Goal: Task Accomplishment & Management: Manage account settings

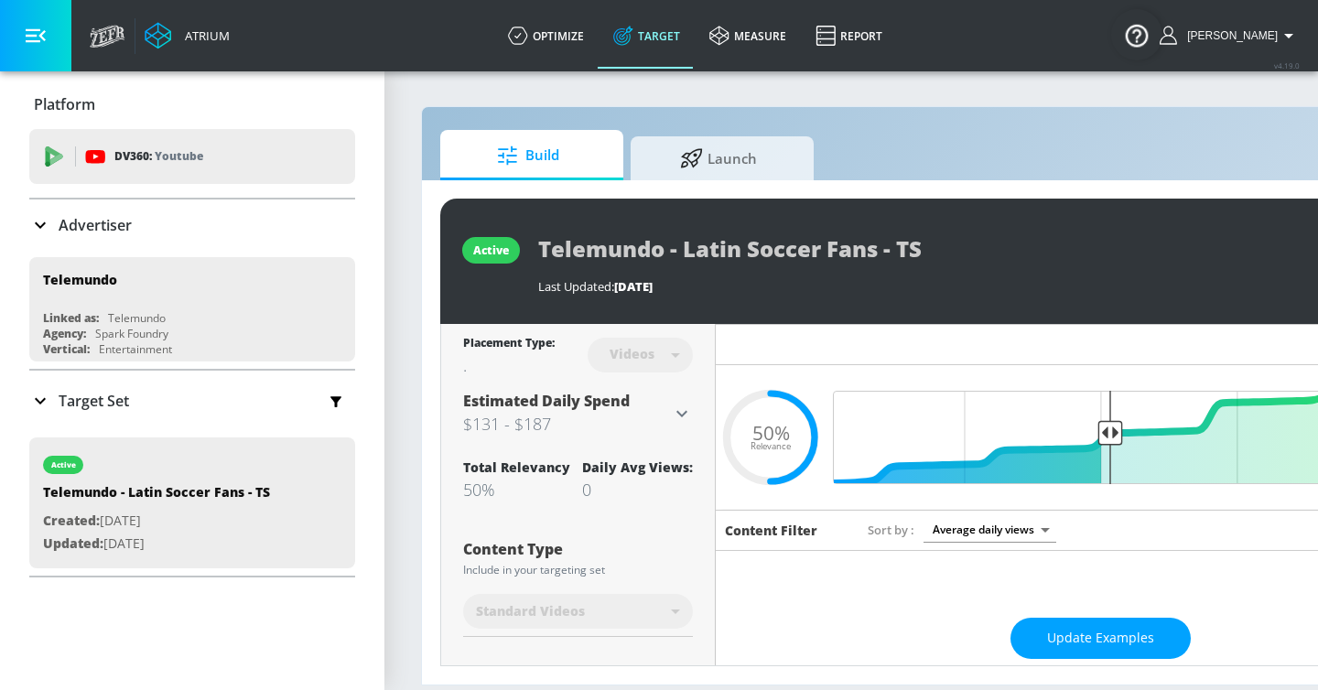
scroll to position [260, 0]
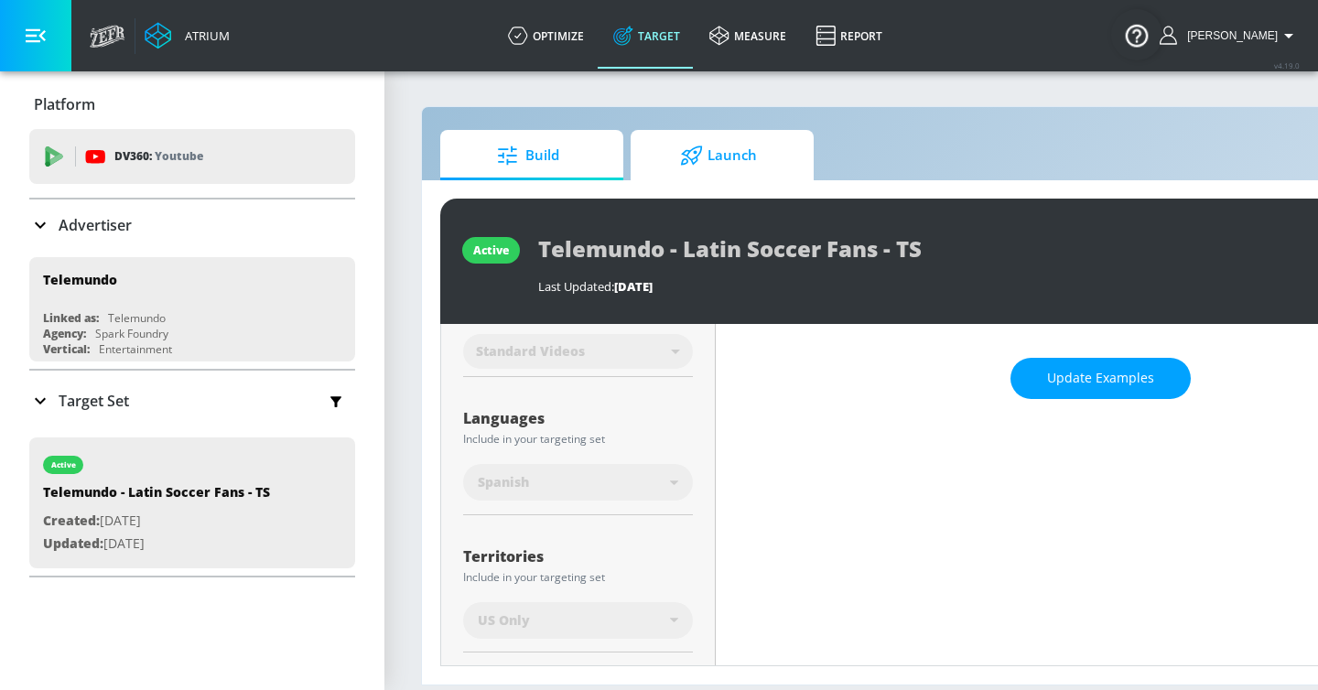
click at [684, 146] on icon at bounding box center [691, 156] width 23 height 20
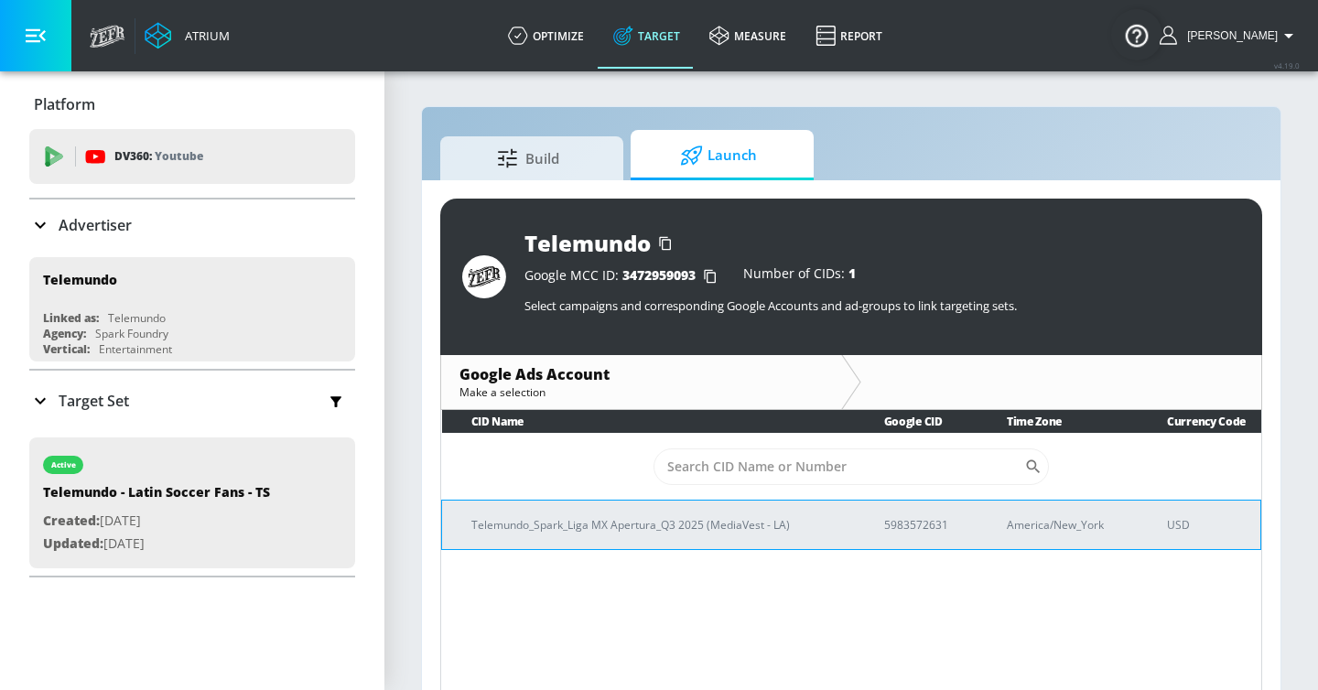
click at [620, 516] on p "Telemundo_Spark_Liga MX Apertura_Q3 2025 (MediaVest - LA)" at bounding box center [655, 524] width 369 height 19
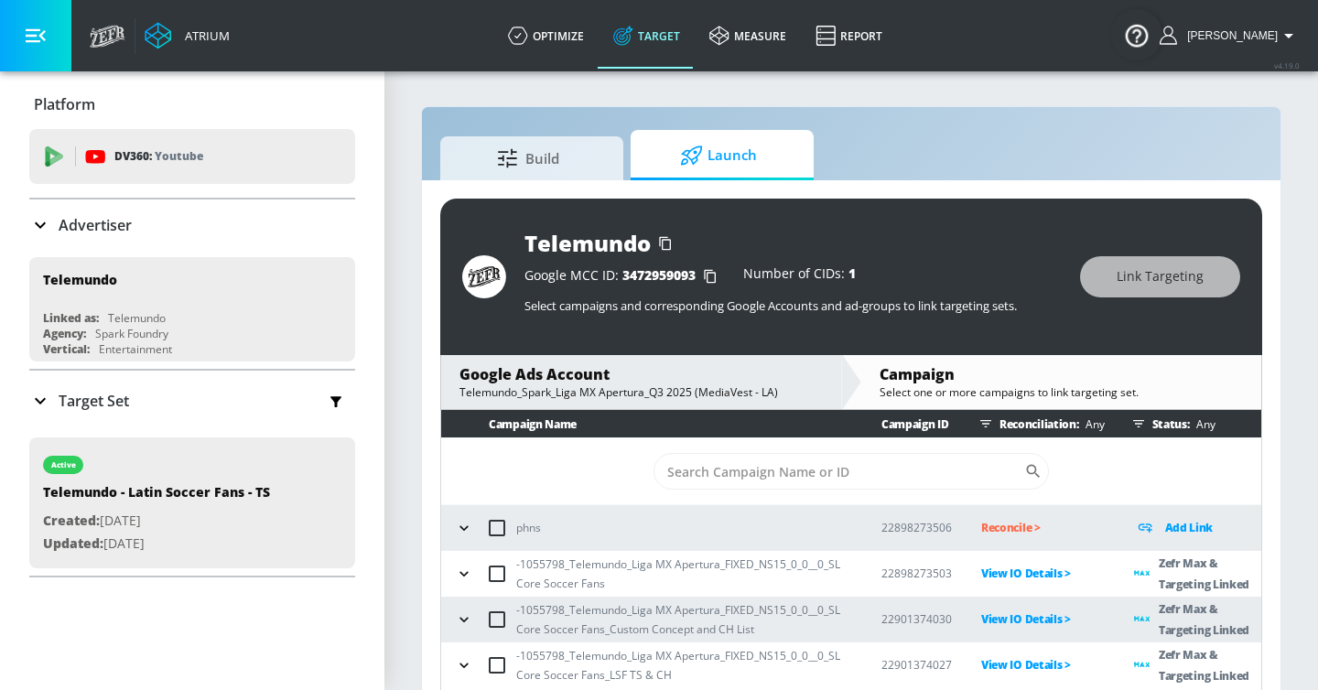
scroll to position [27, 0]
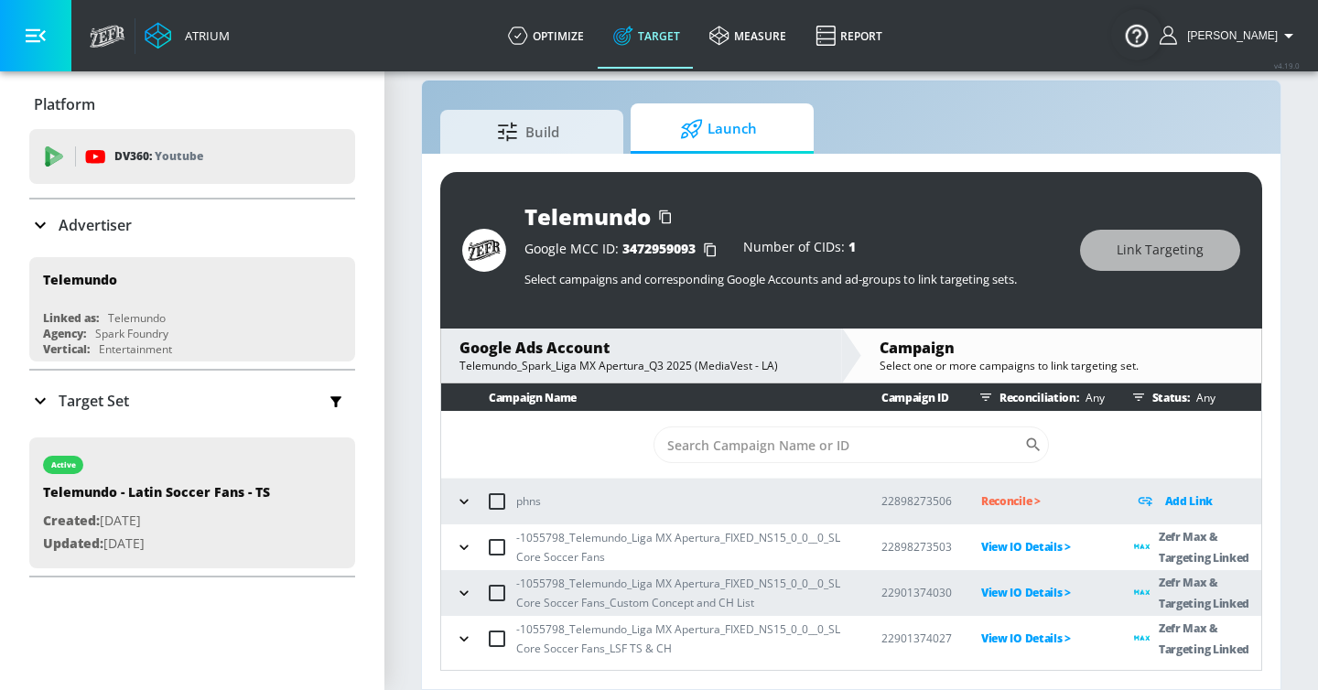
click at [472, 546] on icon "button" at bounding box center [464, 547] width 18 height 18
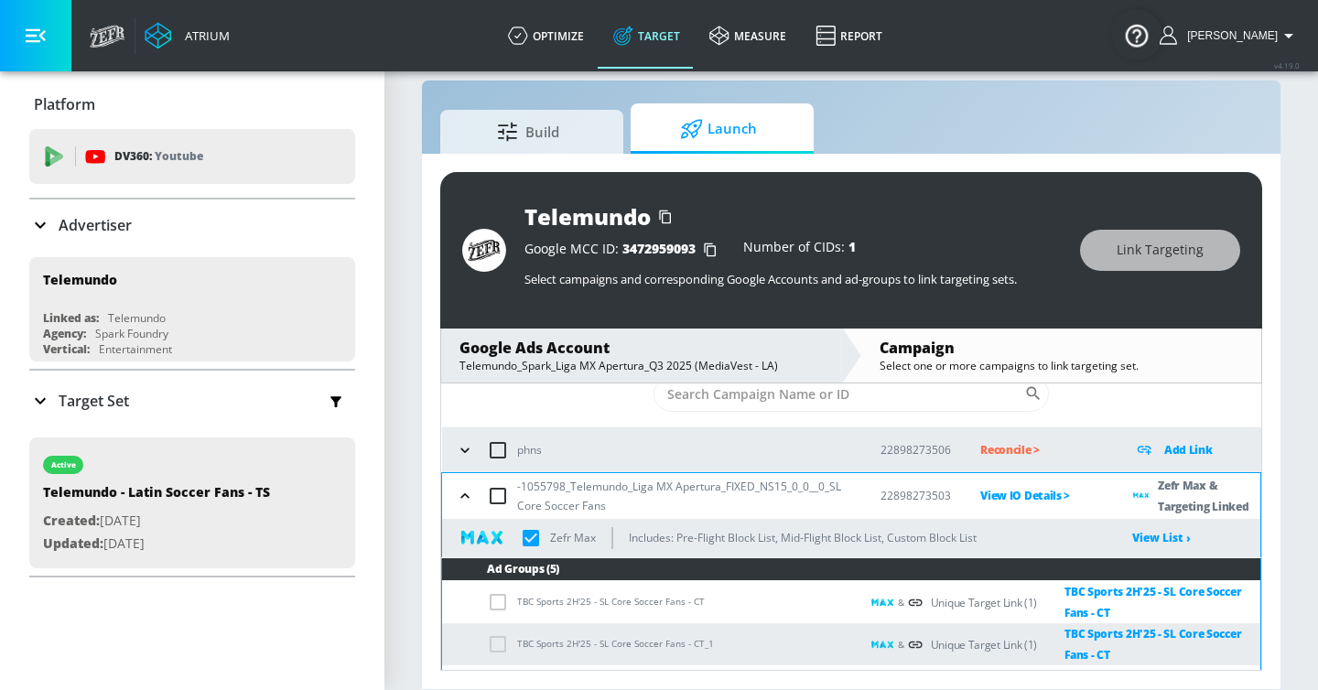
scroll to position [78, 0]
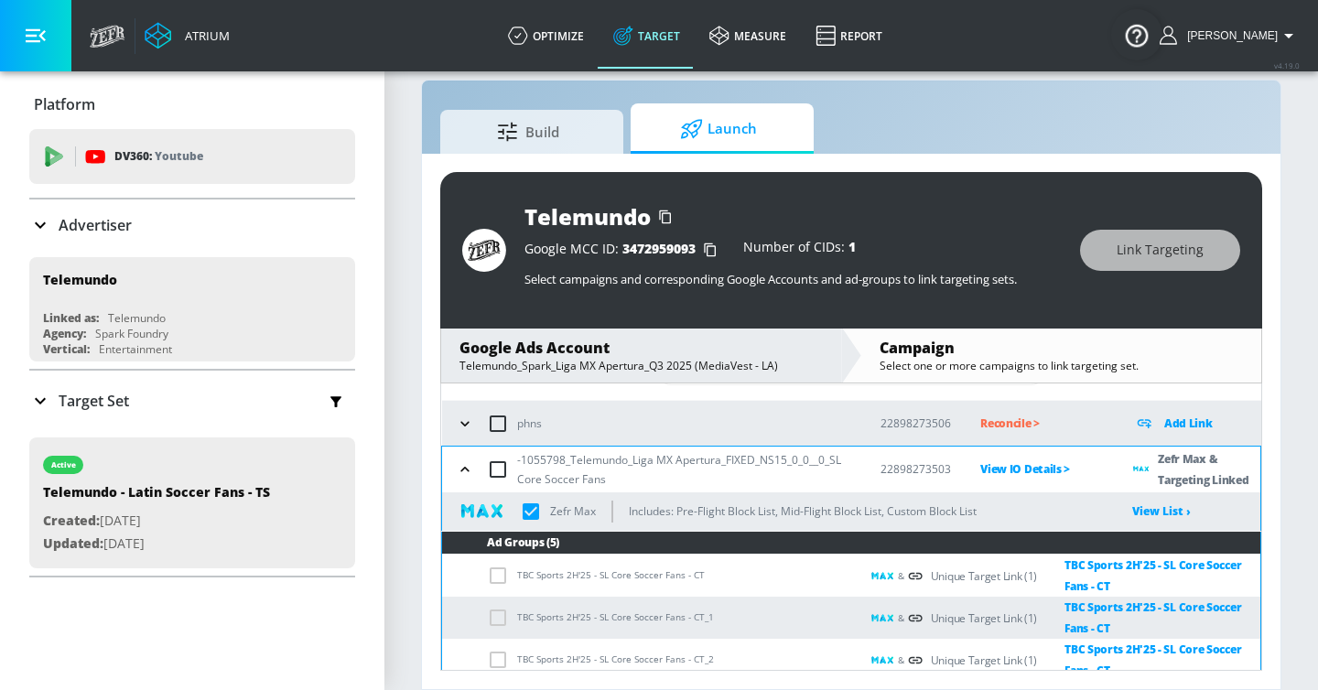
click at [534, 513] on input "checkbox" at bounding box center [531, 511] width 38 height 38
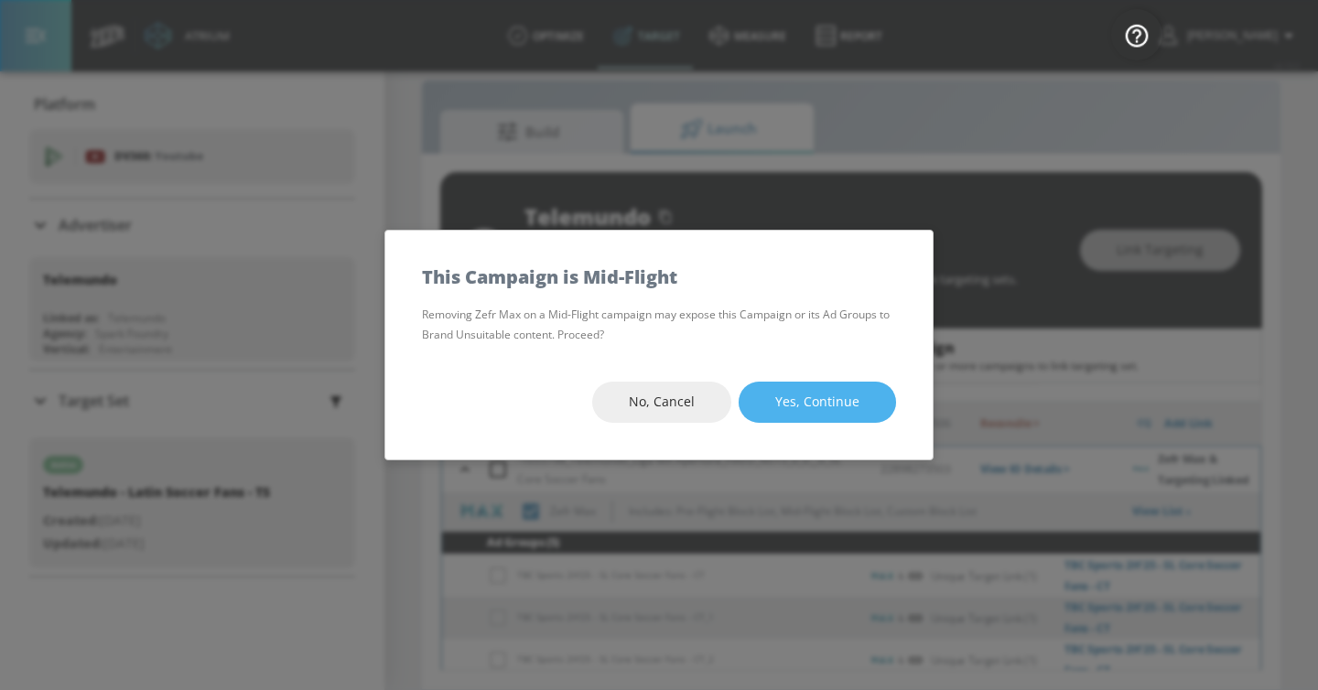
click at [767, 405] on button "Yes, Continue" at bounding box center [817, 402] width 157 height 41
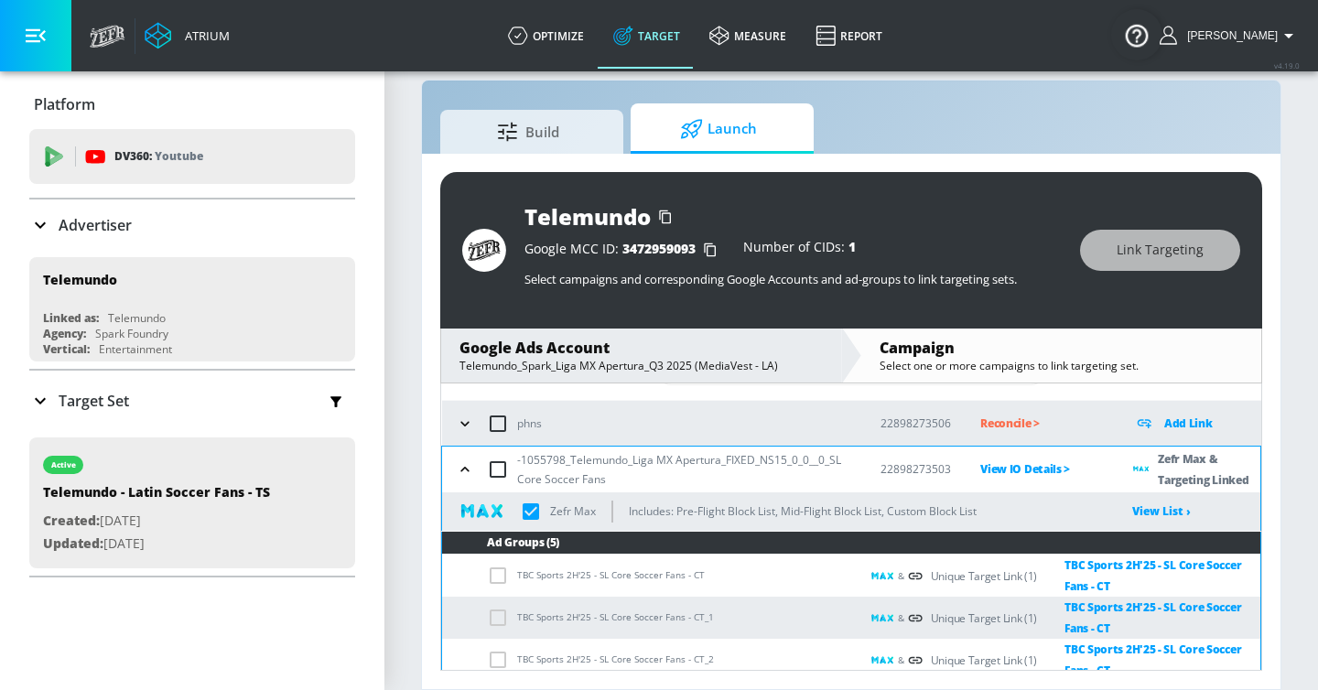
checkbox input "true"
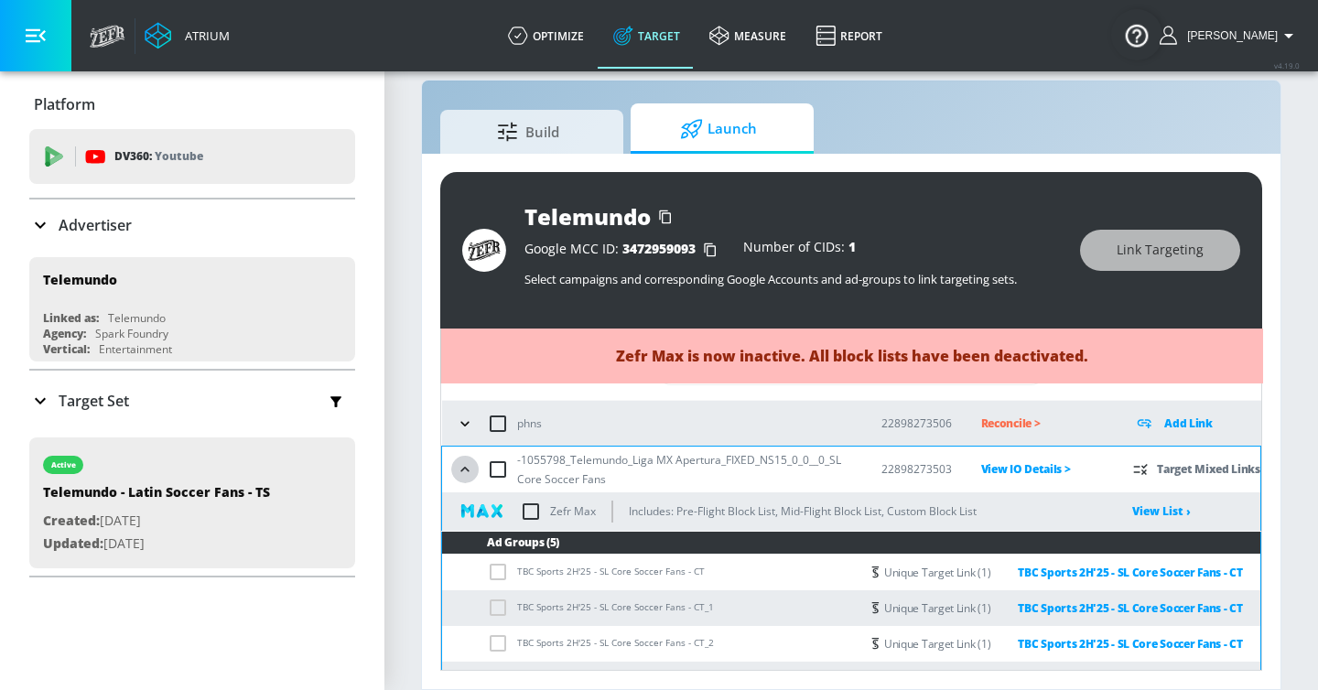
click at [456, 472] on icon "button" at bounding box center [465, 469] width 18 height 18
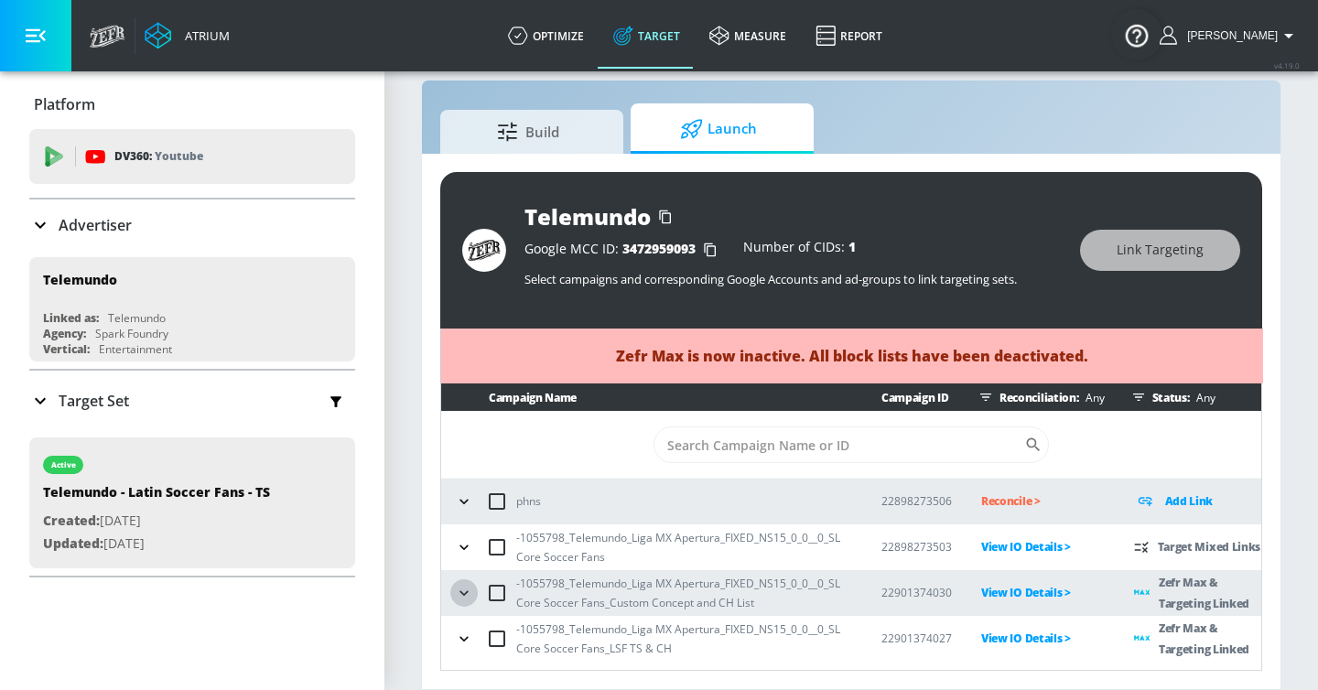
click at [468, 580] on button "button" at bounding box center [463, 592] width 27 height 27
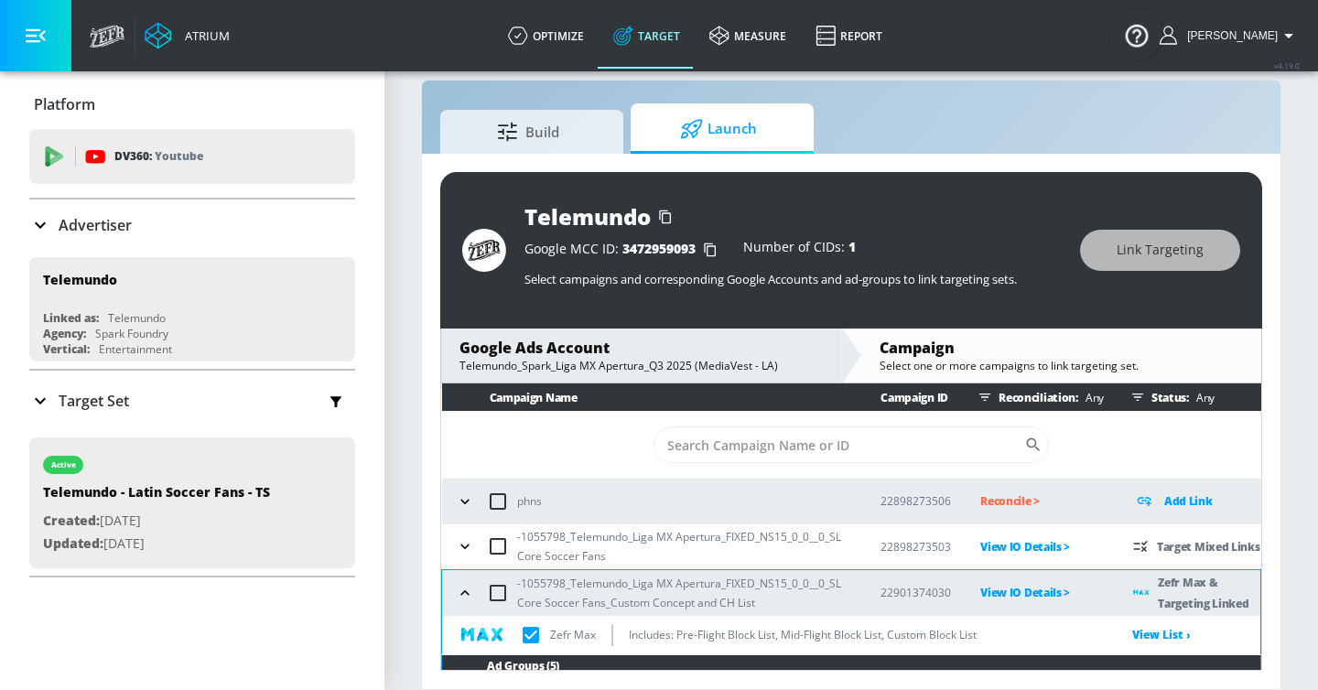
click at [531, 625] on input "checkbox" at bounding box center [531, 635] width 38 height 38
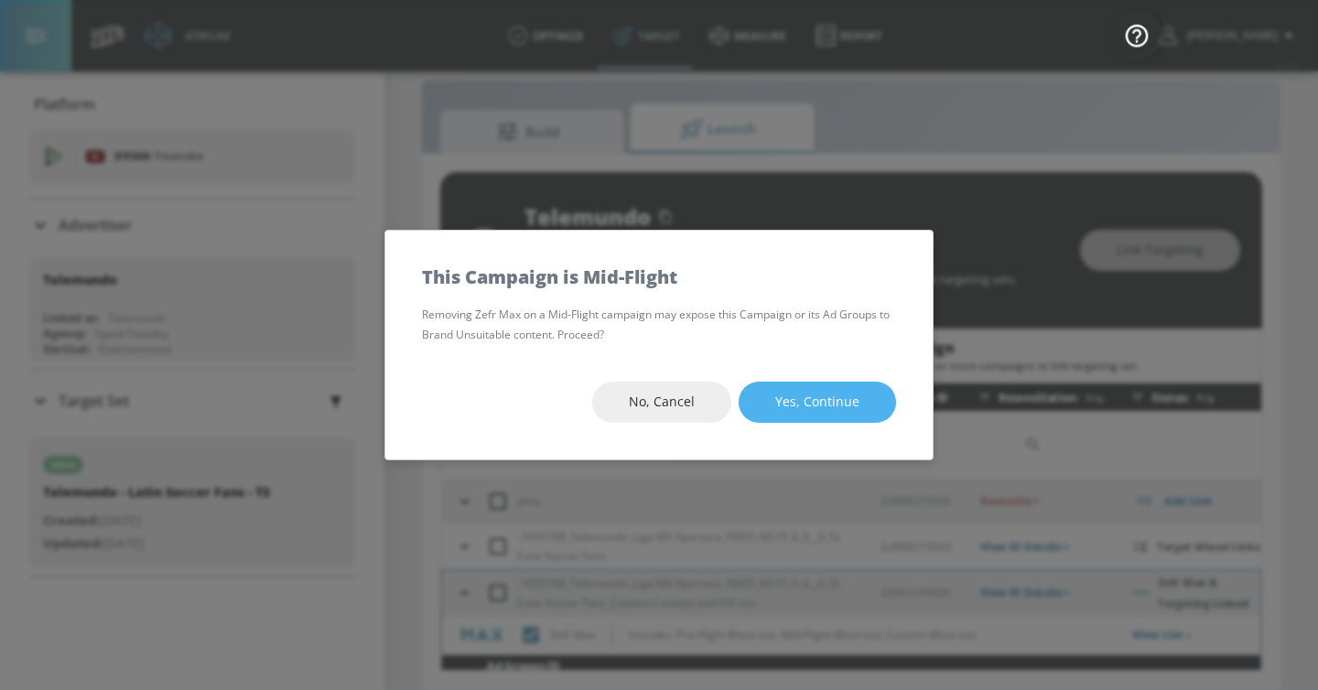
click at [814, 405] on span "Yes, Continue" at bounding box center [817, 402] width 84 height 23
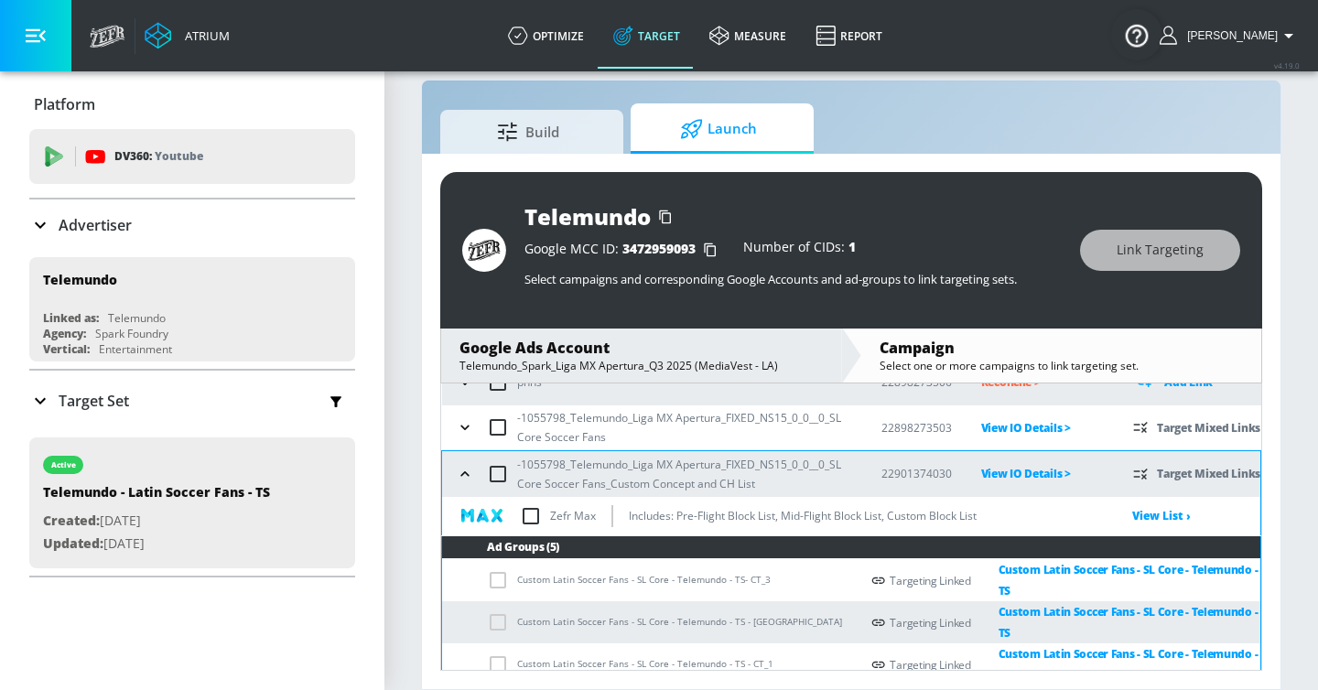
scroll to position [112, 0]
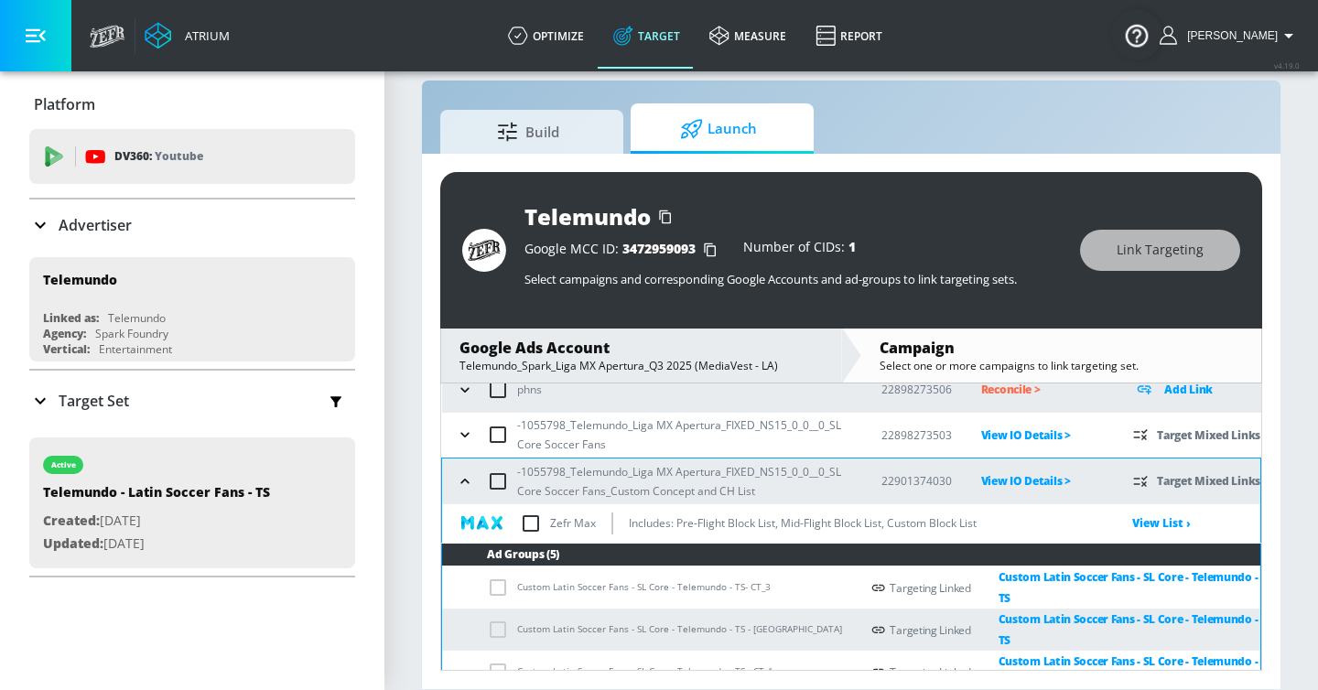
click at [528, 523] on input "checkbox" at bounding box center [531, 523] width 38 height 38
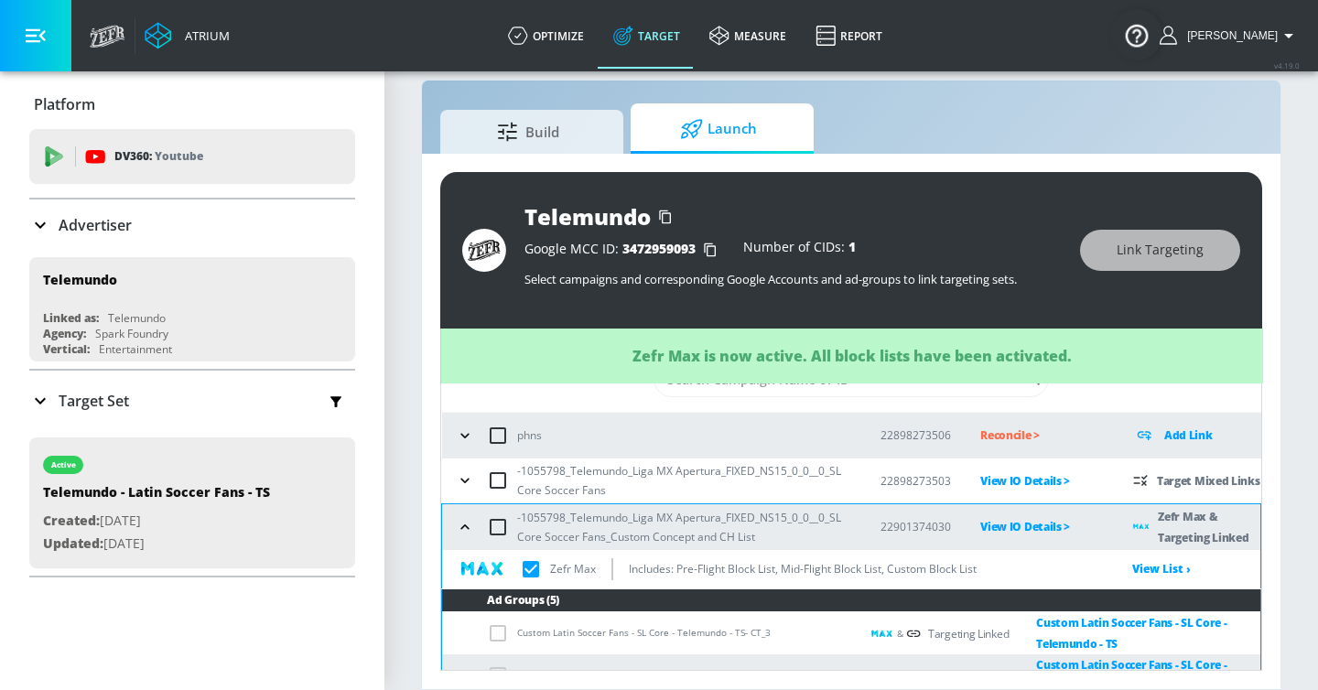
scroll to position [64, 0]
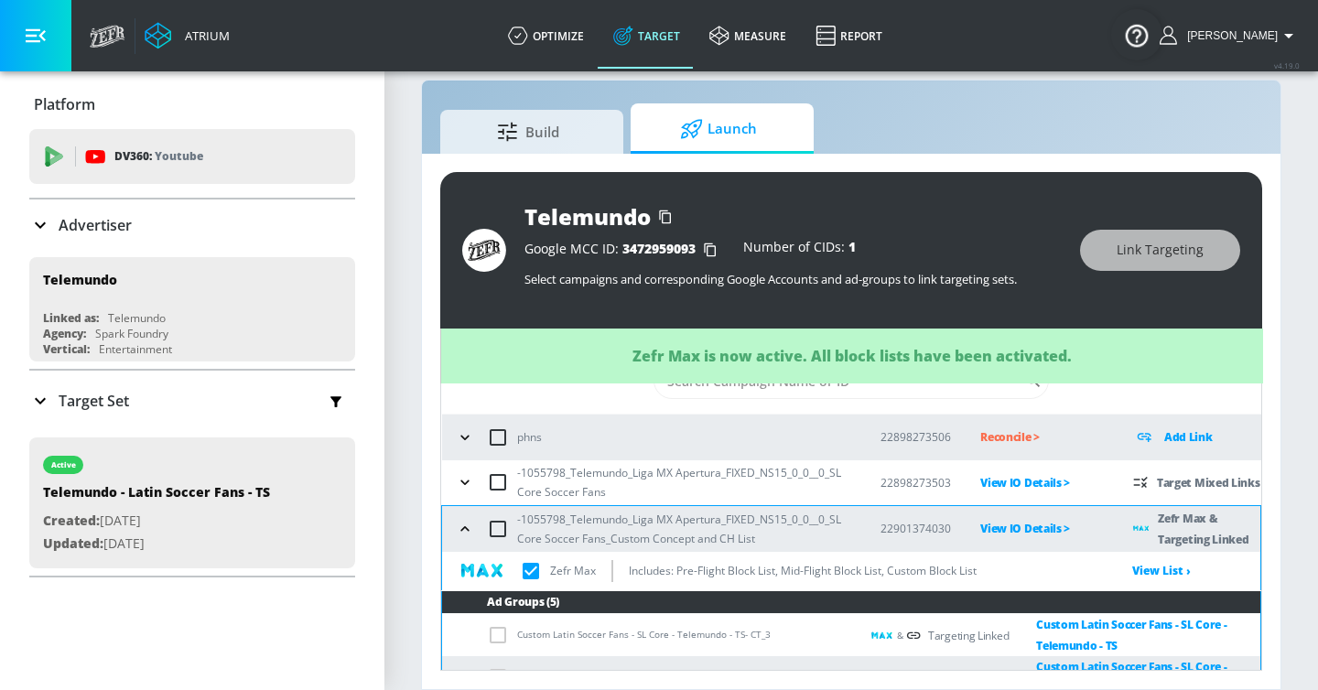
checkbox input "true"
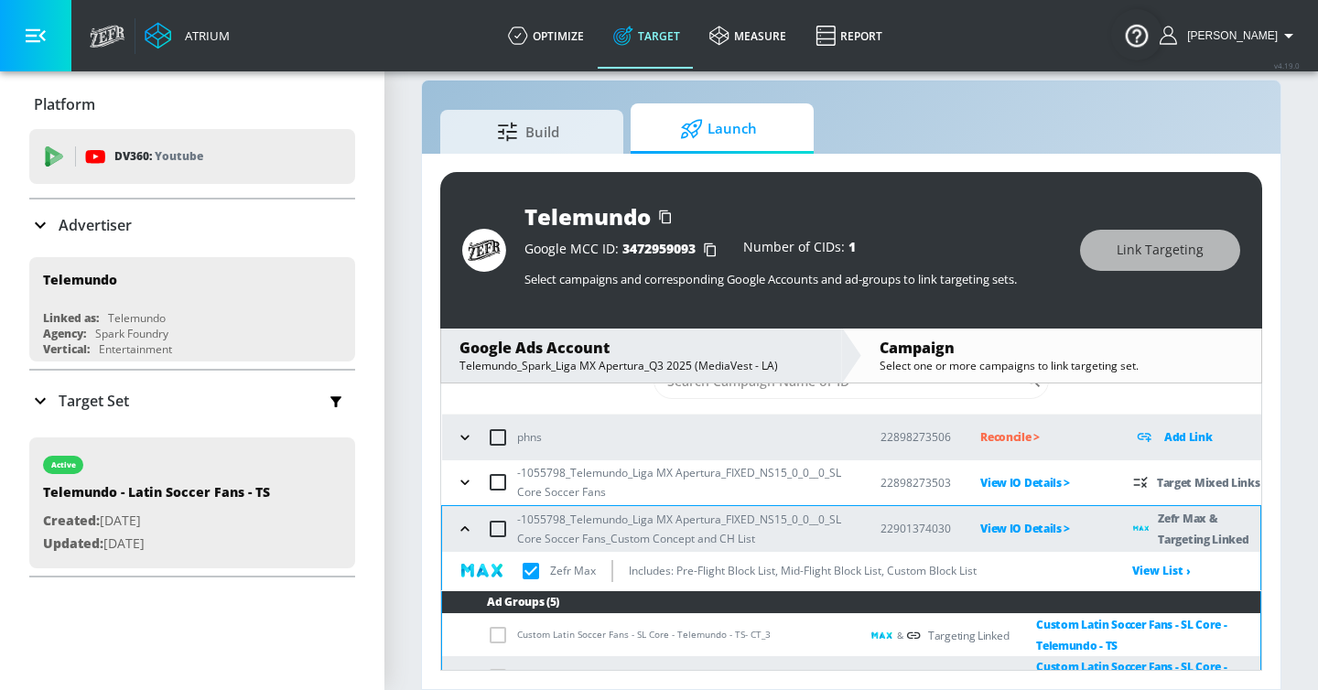
click at [476, 487] on button "button" at bounding box center [464, 482] width 27 height 27
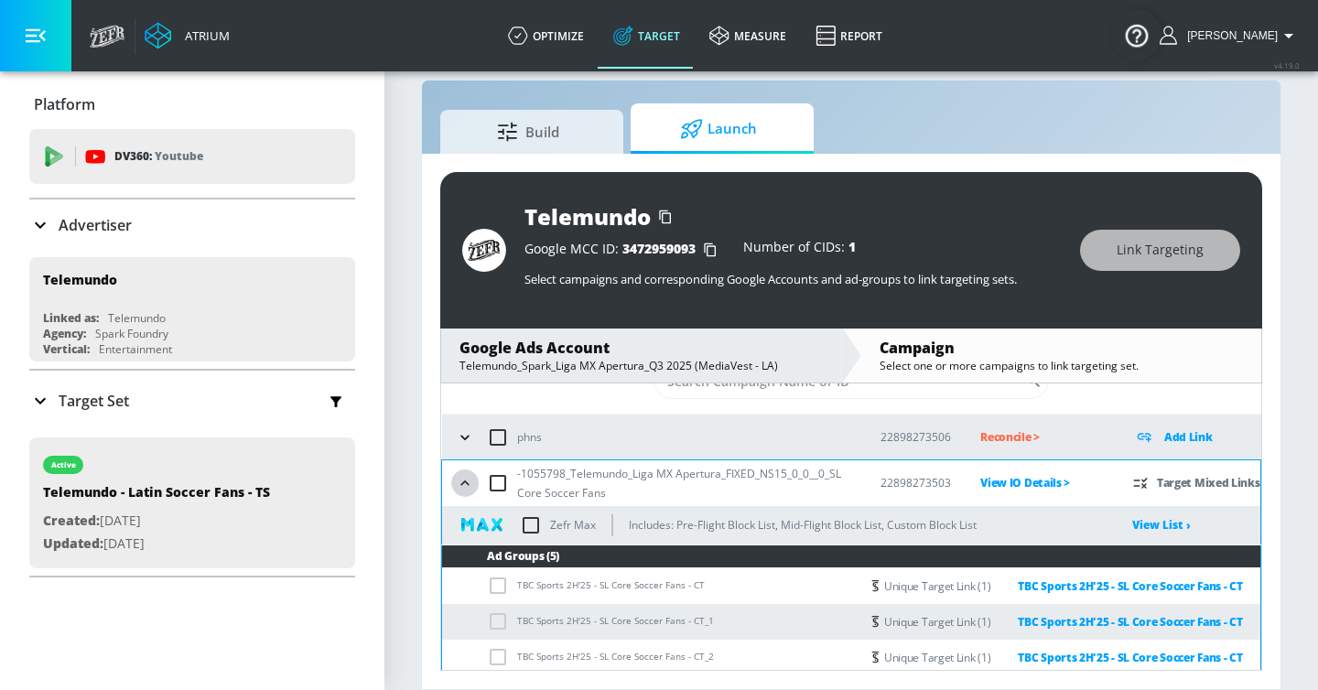
click at [476, 487] on button "button" at bounding box center [464, 482] width 27 height 27
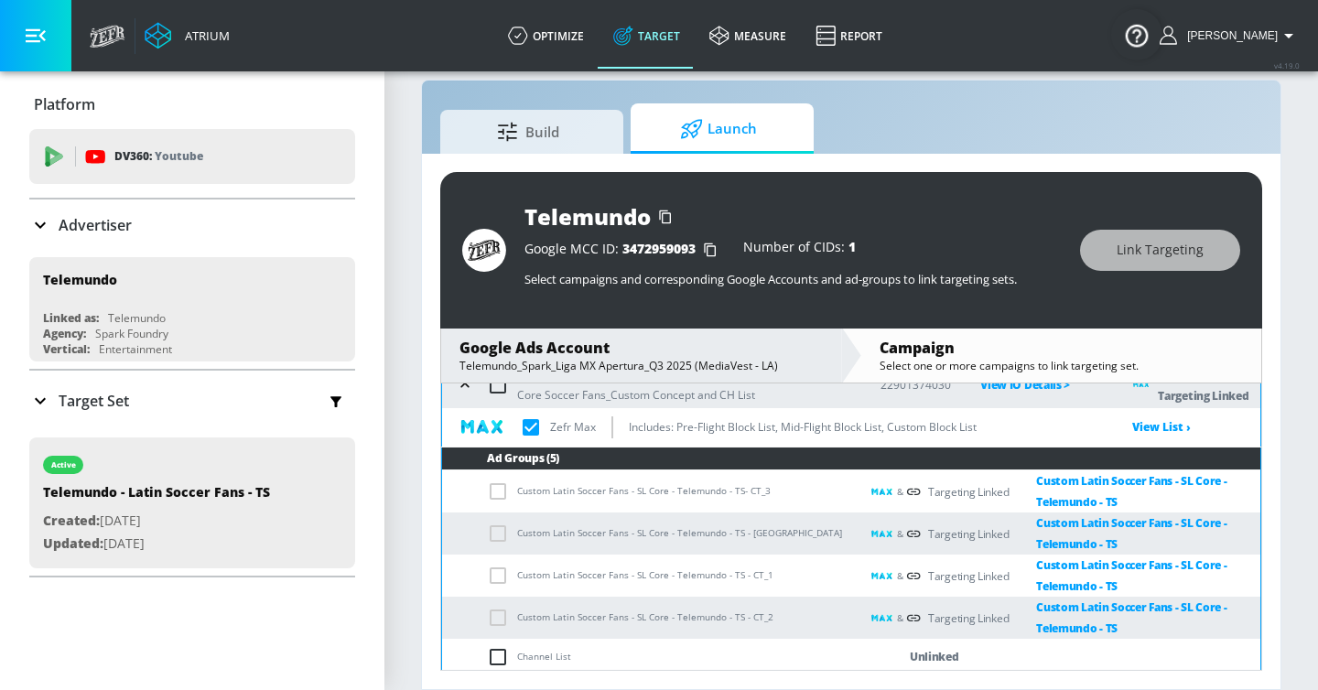
scroll to position [259, 0]
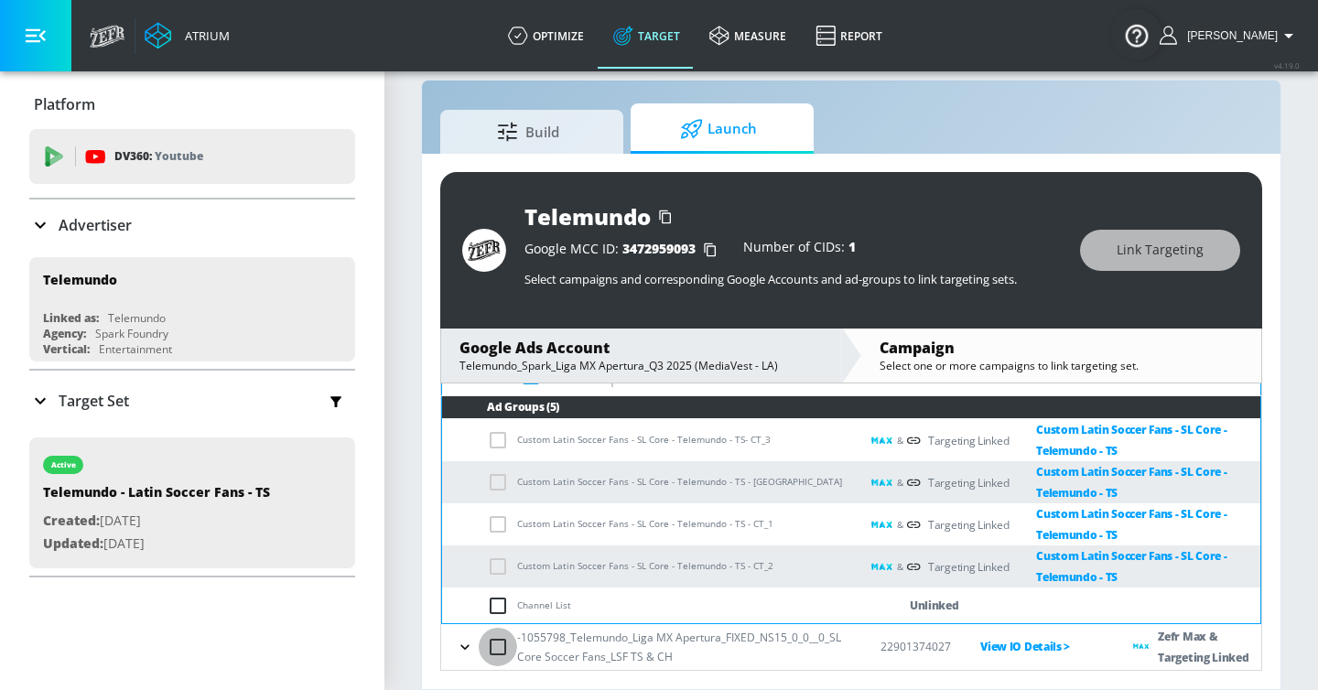
click at [516, 651] on input "checkbox" at bounding box center [498, 647] width 38 height 38
checkbox input "true"
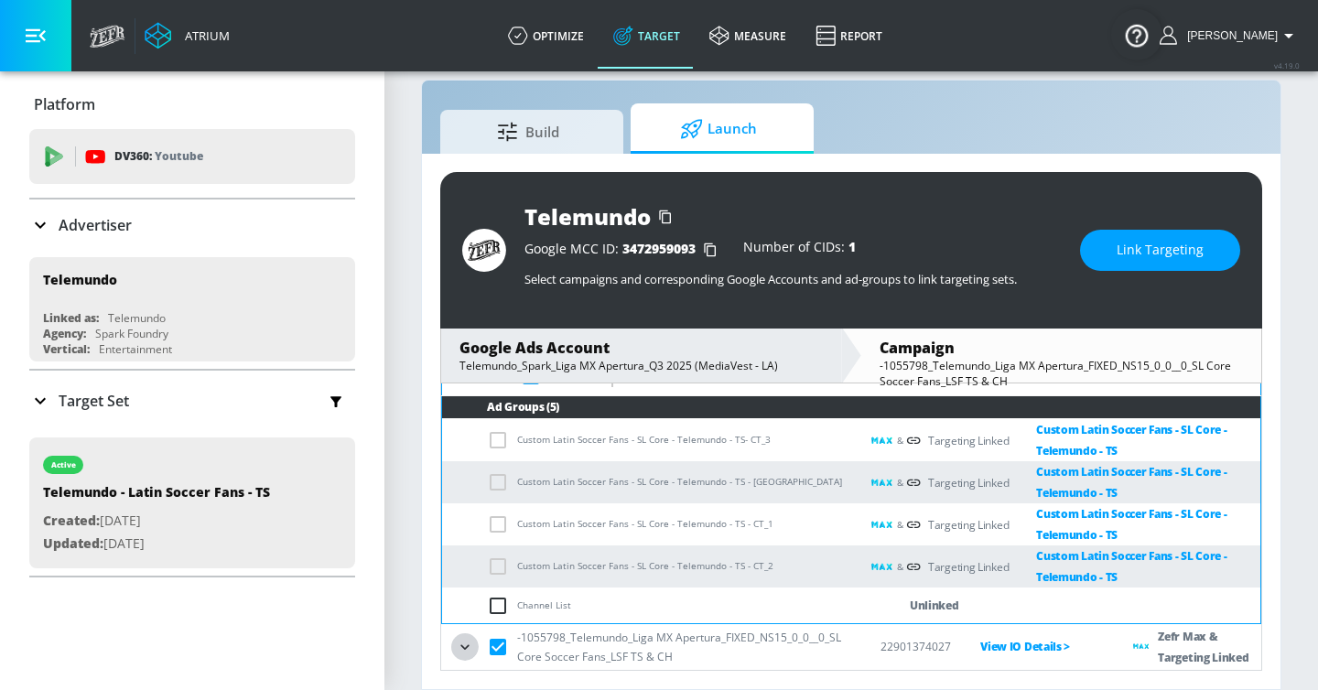
click at [466, 656] on button "button" at bounding box center [464, 646] width 27 height 27
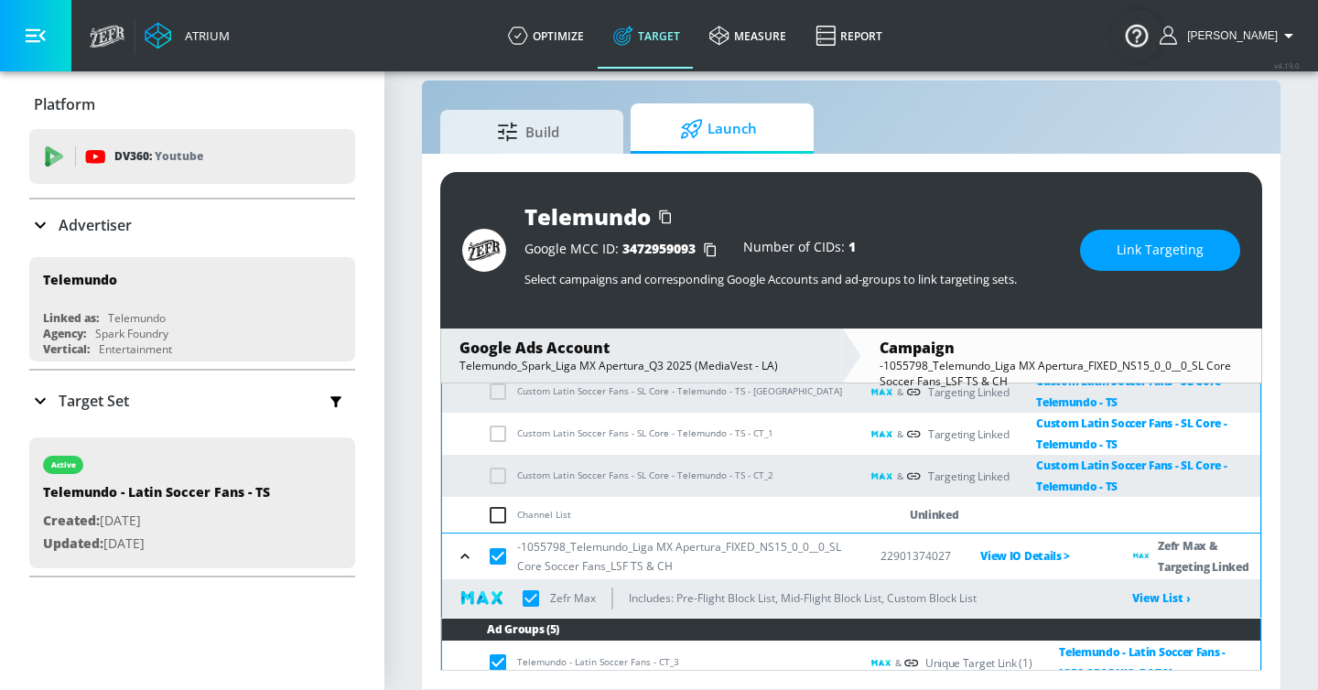
scroll to position [501, 0]
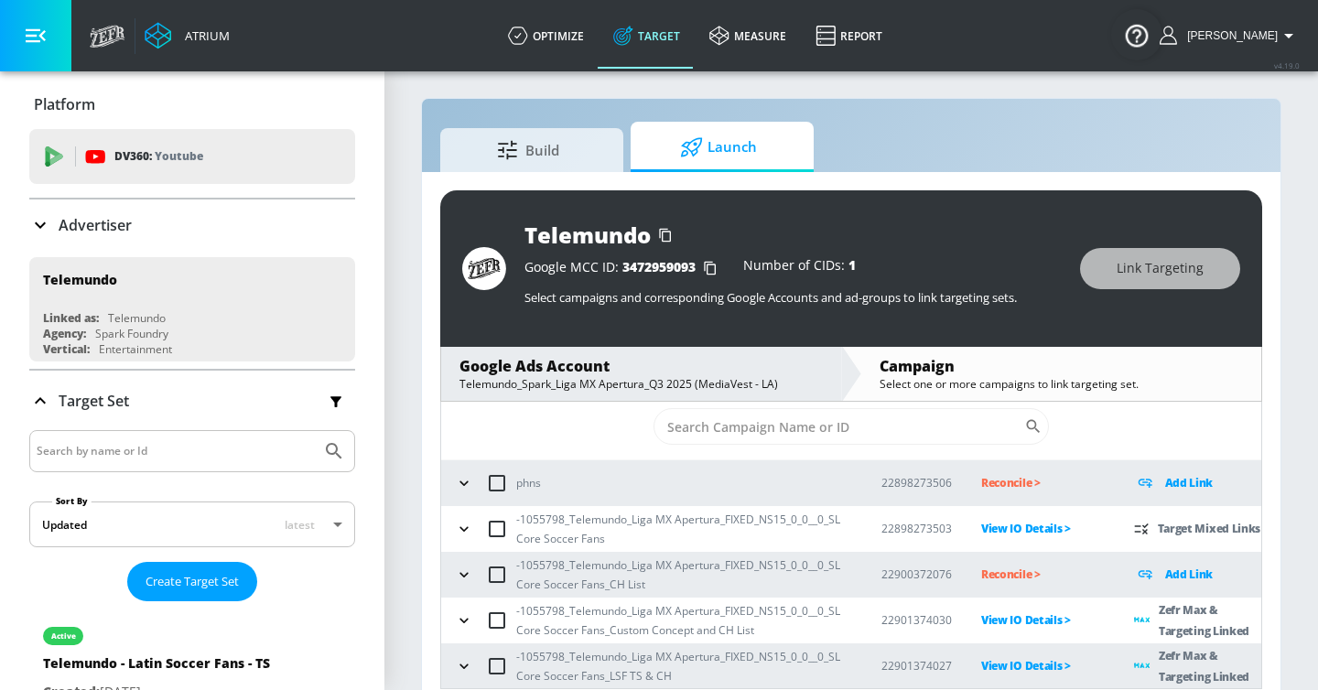
scroll to position [27, 0]
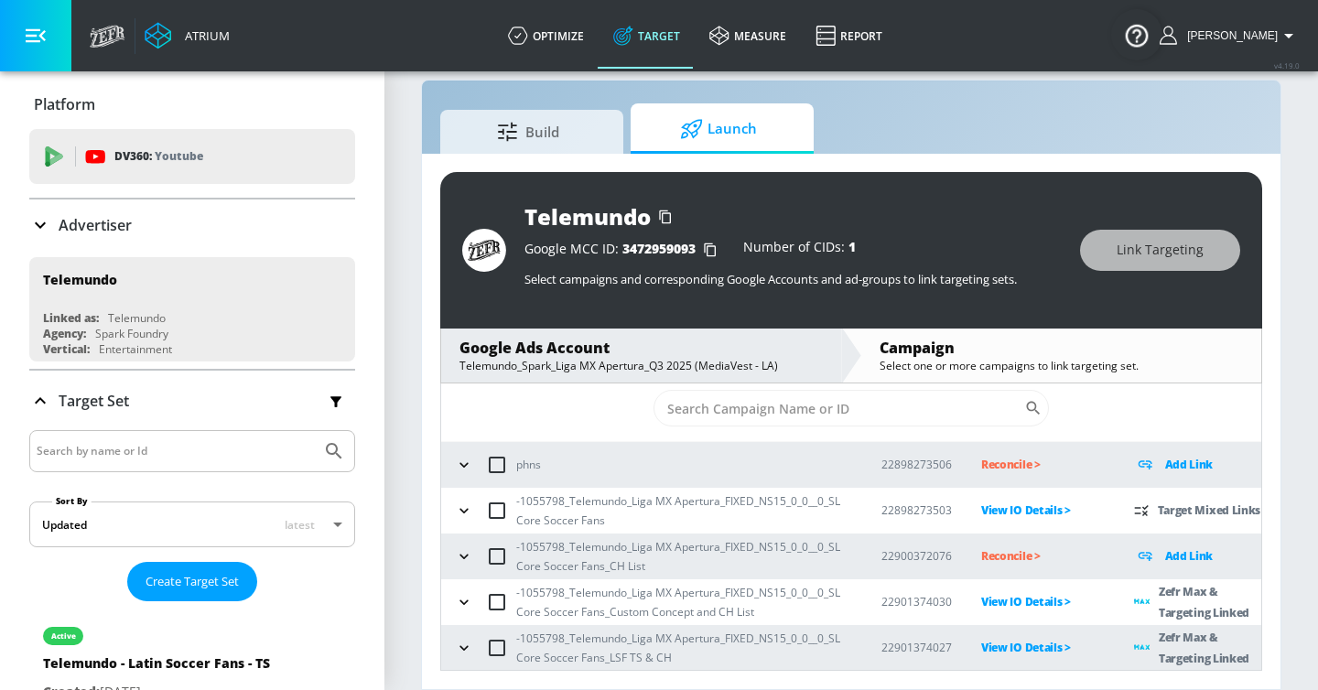
click at [1003, 549] on p "Reconcile >" at bounding box center [1043, 555] width 124 height 21
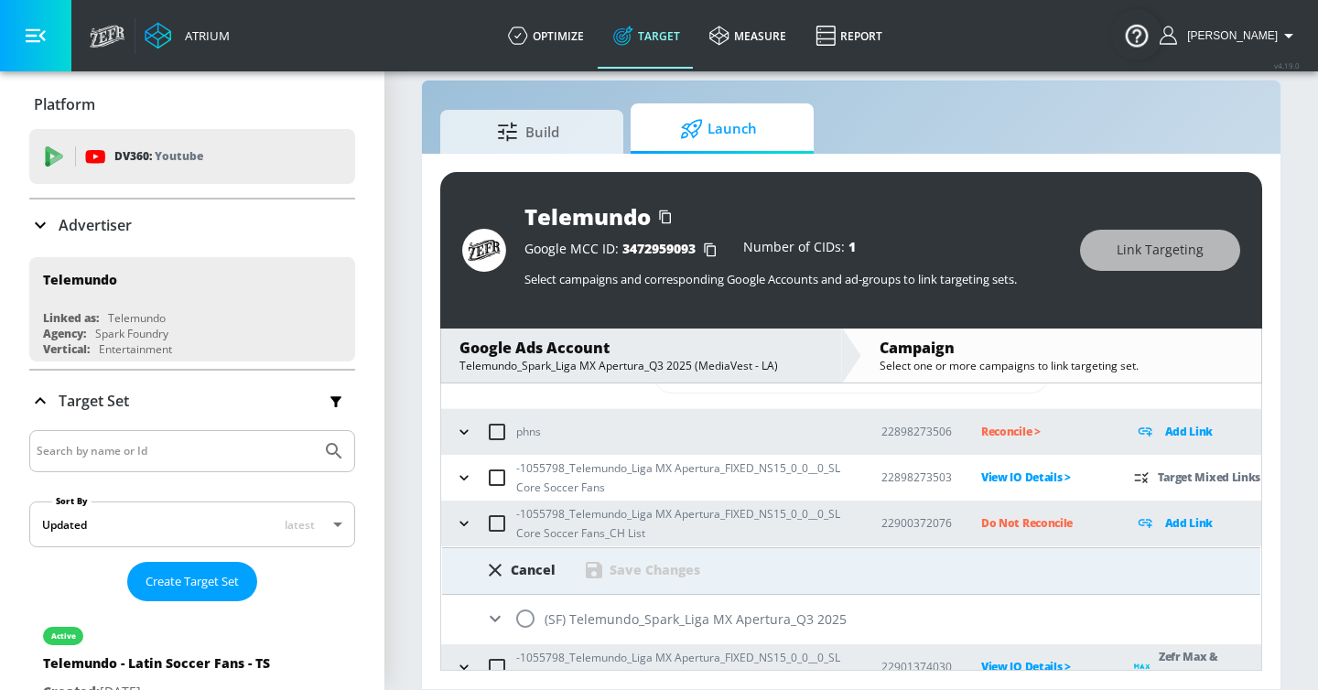
scroll to position [109, 0]
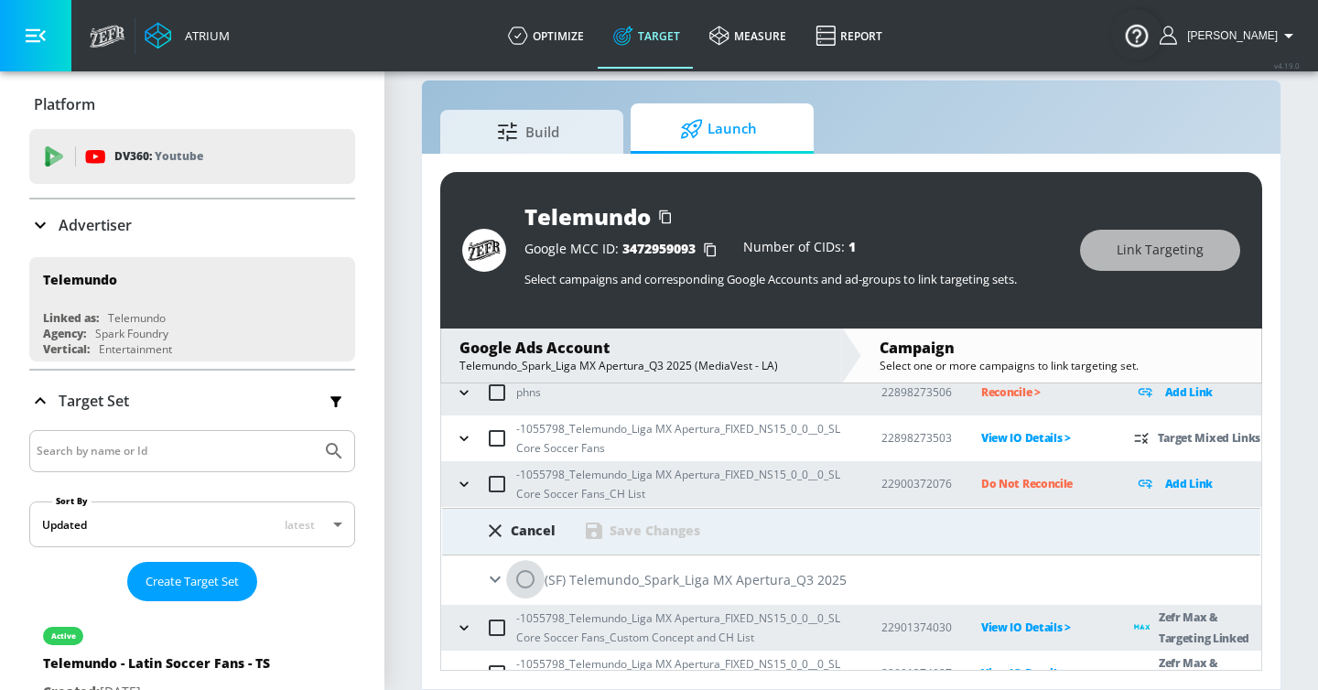
click at [518, 565] on input "radio" at bounding box center [525, 579] width 38 height 38
radio input "true"
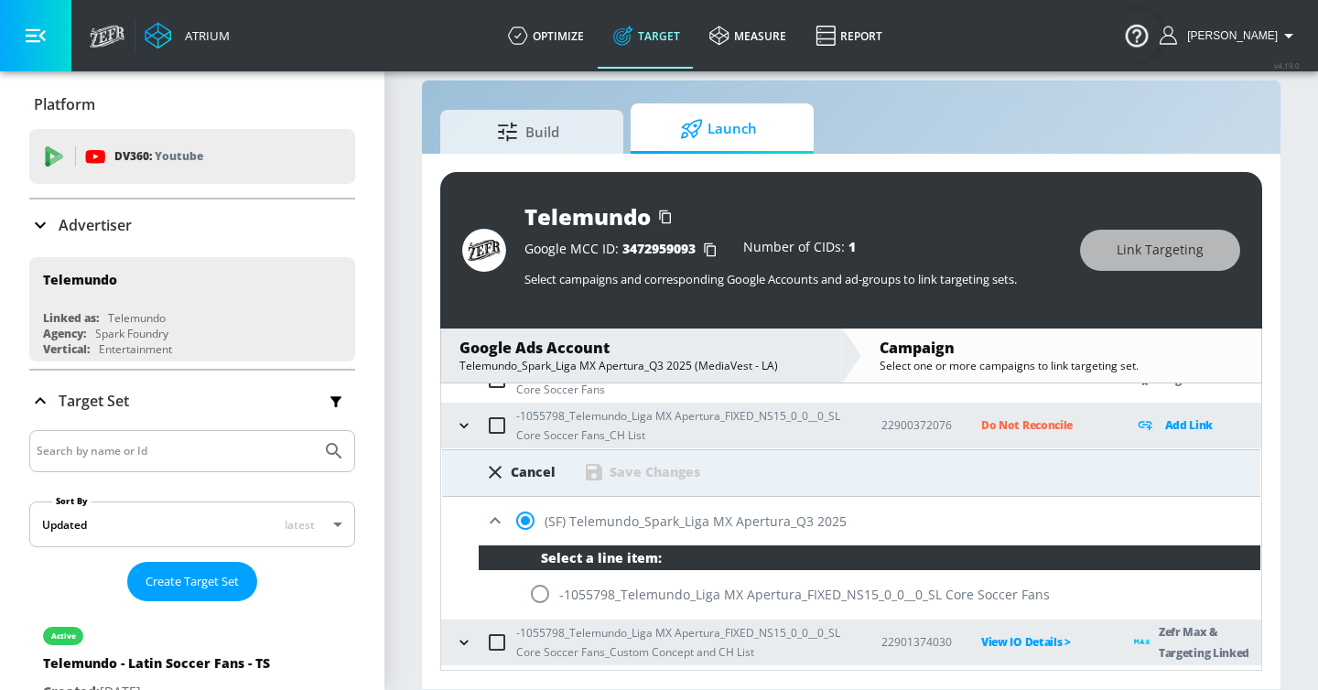
scroll to position [175, 0]
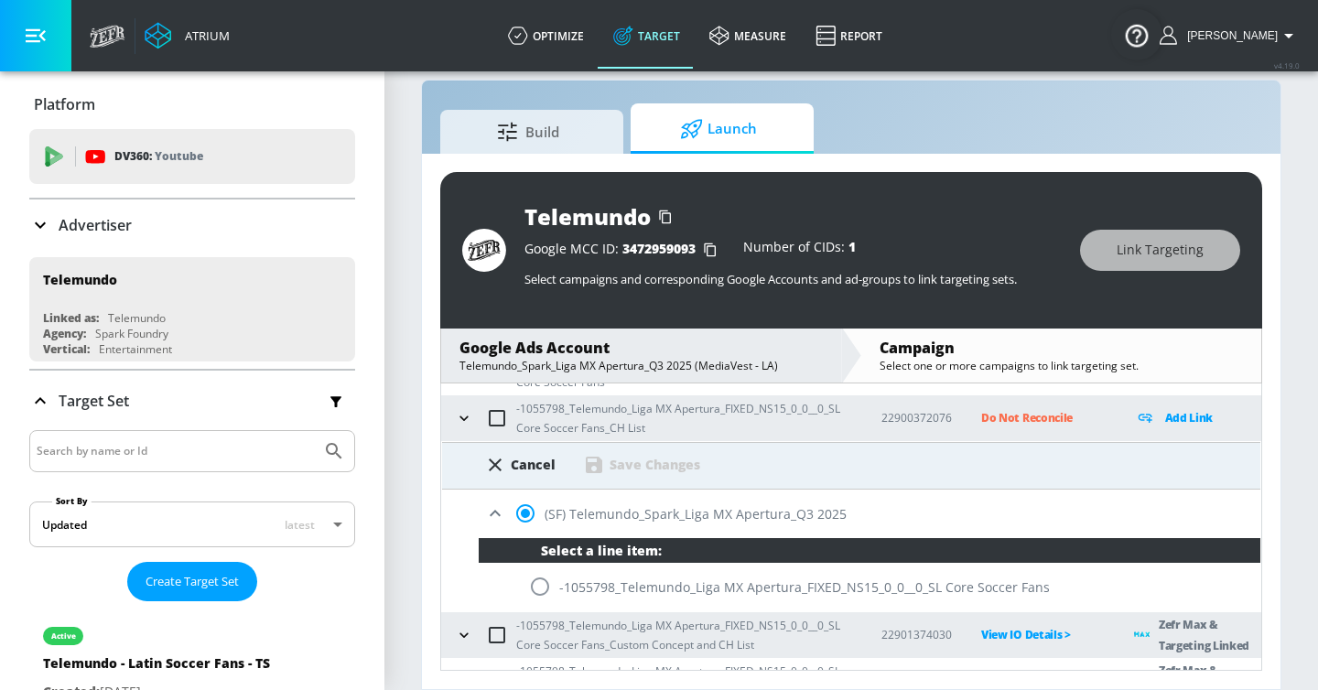
click at [540, 601] on input "radio" at bounding box center [540, 586] width 38 height 38
radio input "true"
click at [620, 472] on div "Save Changes" at bounding box center [654, 464] width 91 height 17
click at [469, 415] on icon "button" at bounding box center [464, 418] width 18 height 18
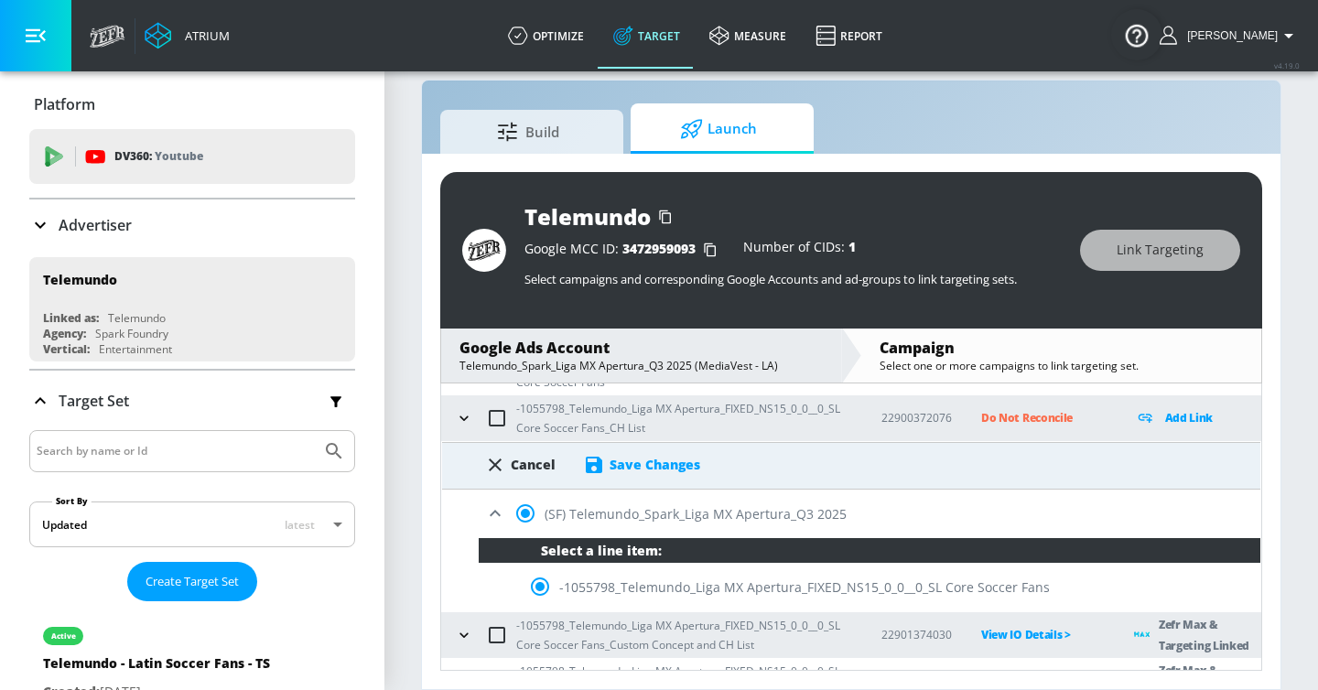
click at [524, 466] on div "Cancel" at bounding box center [533, 464] width 45 height 17
radio input "false"
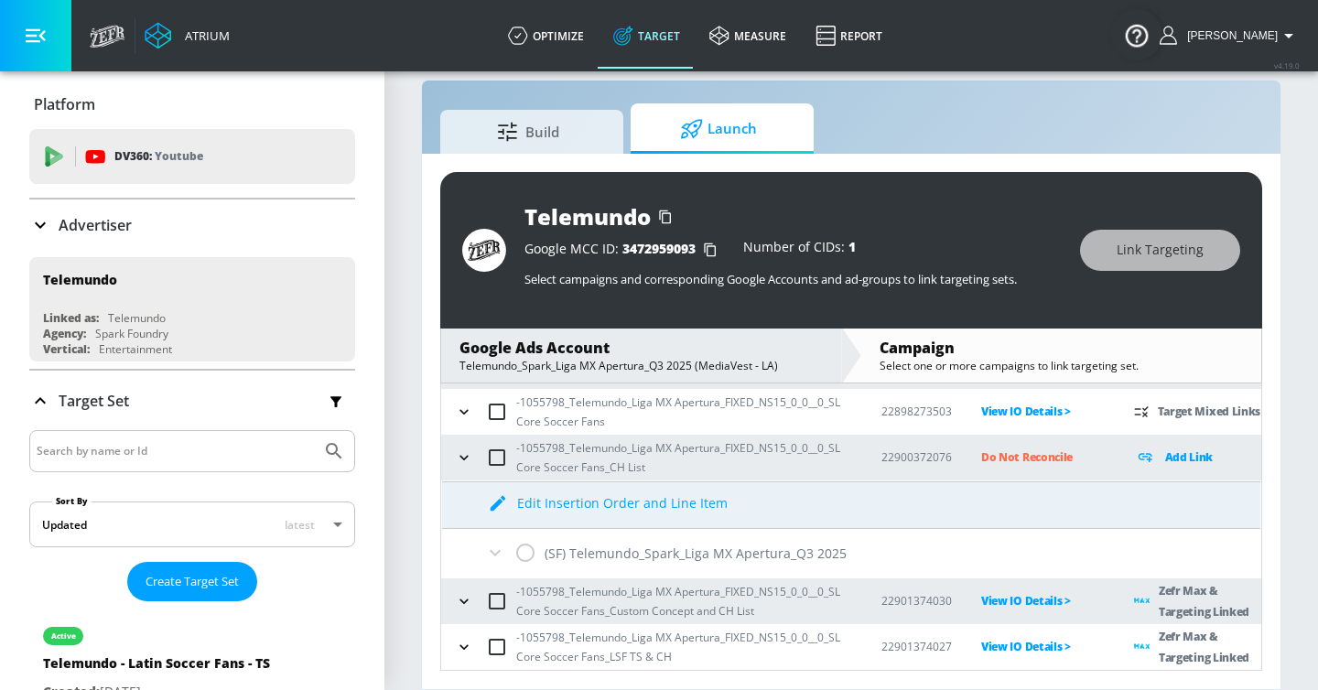
scroll to position [135, 0]
click at [451, 463] on button "button" at bounding box center [463, 458] width 27 height 27
click at [462, 456] on icon "button" at bounding box center [464, 458] width 18 height 18
click at [462, 452] on icon "button" at bounding box center [464, 458] width 18 height 18
